Goal: Navigation & Orientation: Find specific page/section

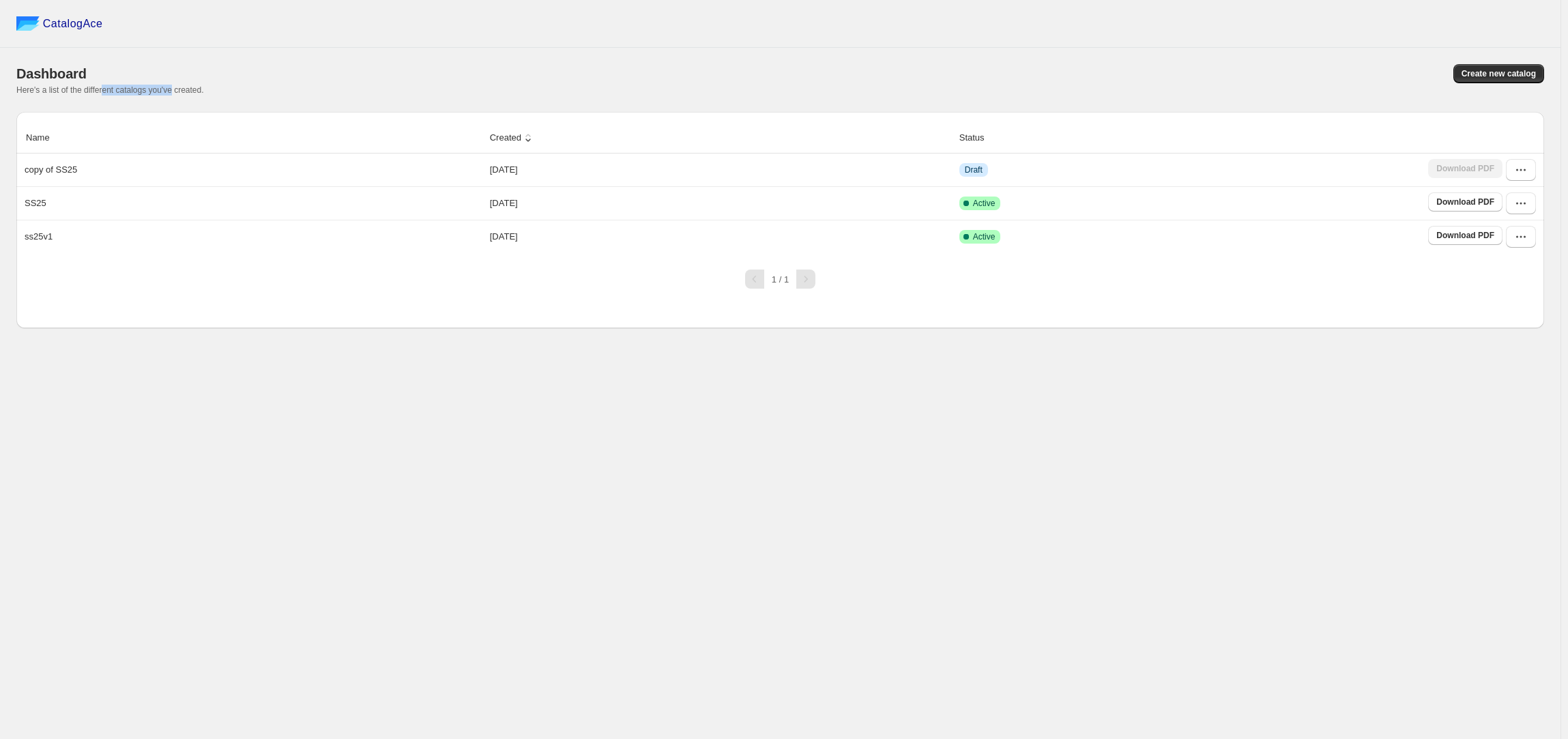
drag, startPoint x: 103, startPoint y: 92, endPoint x: 181, endPoint y: 95, distance: 78.1
click at [178, 95] on span "Here's a list of the different catalogs you've created." at bounding box center [110, 90] width 188 height 9
click at [187, 97] on div "Dashboard Create new catalog Here's a list of the different catalogs you've cre…" at bounding box center [780, 79] width 1528 height 64
